Goal: Task Accomplishment & Management: Use online tool/utility

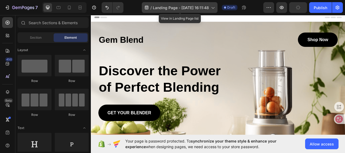
click at [213, 6] on icon at bounding box center [212, 7] width 5 height 5
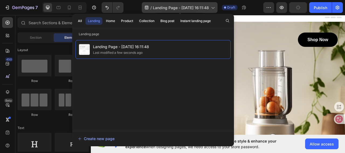
click at [213, 6] on icon at bounding box center [212, 7] width 5 height 5
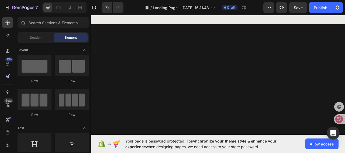
scroll to position [503, 0]
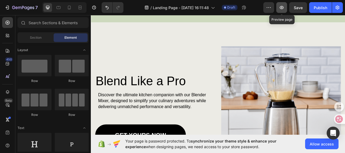
click at [282, 7] on icon "button" at bounding box center [281, 7] width 5 height 5
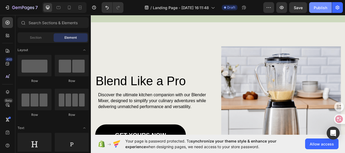
click at [316, 9] on div "Publish" at bounding box center [320, 8] width 13 height 6
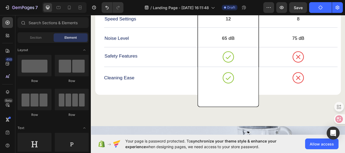
scroll to position [1509, 0]
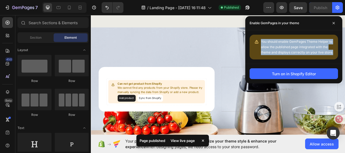
drag, startPoint x: 333, startPoint y: 52, endPoint x: 261, endPoint y: 41, distance: 73.3
click at [261, 41] on div "You should enable GemPages Theme Helper to allow the published page integrated …" at bounding box center [294, 47] width 88 height 25
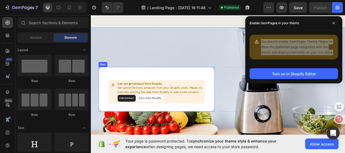
drag, startPoint x: 364, startPoint y: 84, endPoint x: 180, endPoint y: 92, distance: 184.2
click at [180, 92] on div "Can not get product from Shopify We cannot find any products from your Shopify …" at bounding box center [175, 110] width 148 height 57
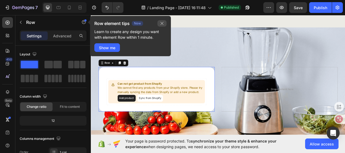
click at [164, 23] on icon "button" at bounding box center [162, 23] width 4 height 4
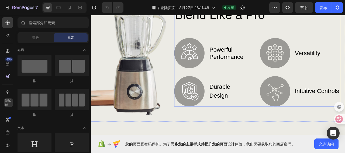
scroll to position [377, 0]
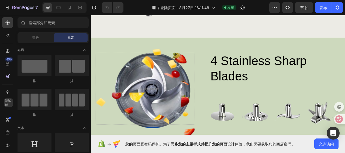
click at [252, 143] on font "页面设计体验，我们需要获取您的商店密码。" at bounding box center [257, 144] width 75 height 5
click at [319, 144] on button "允许访问" at bounding box center [326, 144] width 24 height 11
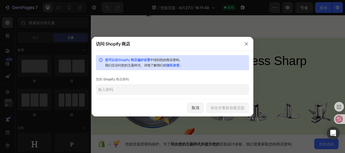
click at [146, 88] on input "text" at bounding box center [172, 89] width 153 height 11
paste input "xilteu"
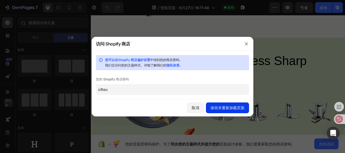
type input "xilteu"
click at [231, 108] on font "保存并重新加载页面" at bounding box center [227, 108] width 34 height 5
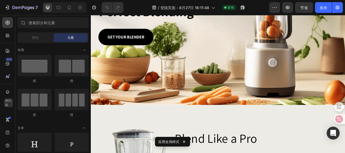
scroll to position [0, 0]
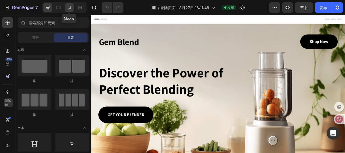
click at [68, 6] on icon at bounding box center [69, 8] width 3 height 4
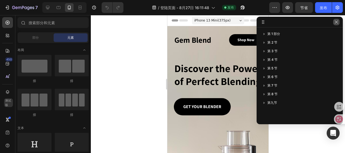
click at [337, 22] on icon "button" at bounding box center [336, 22] width 4 height 4
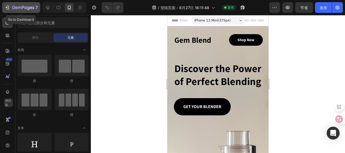
click at [3, 7] on button "7" at bounding box center [21, 7] width 38 height 11
